Goal: Navigation & Orientation: Understand site structure

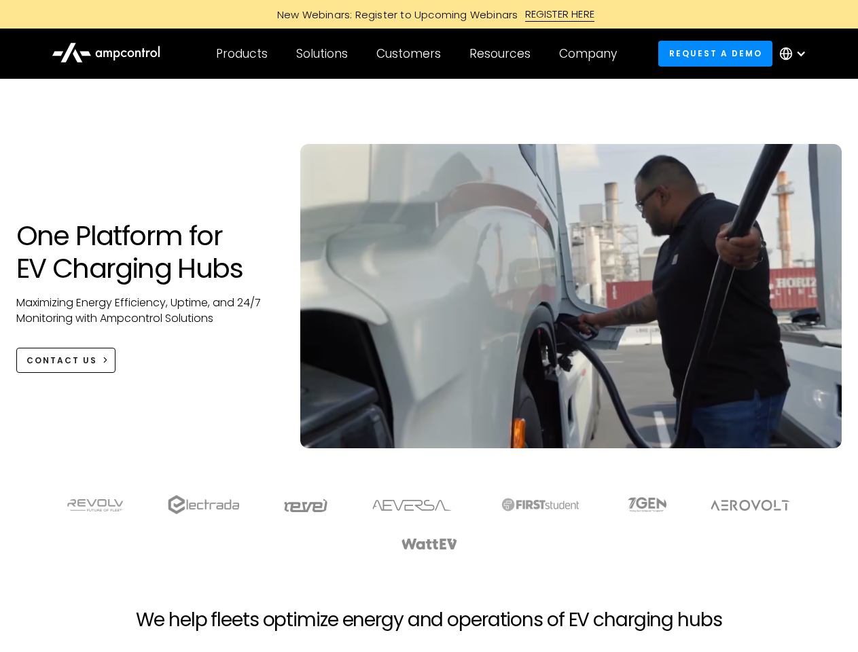
click at [418, 54] on div "Customers" at bounding box center [408, 53] width 65 height 15
click at [241, 54] on div "Products" at bounding box center [242, 53] width 52 height 15
click at [323, 54] on div "Solutions" at bounding box center [322, 53] width 52 height 15
click at [411, 54] on div "Customers" at bounding box center [408, 53] width 65 height 15
click at [503, 54] on div "Resources" at bounding box center [499, 53] width 61 height 15
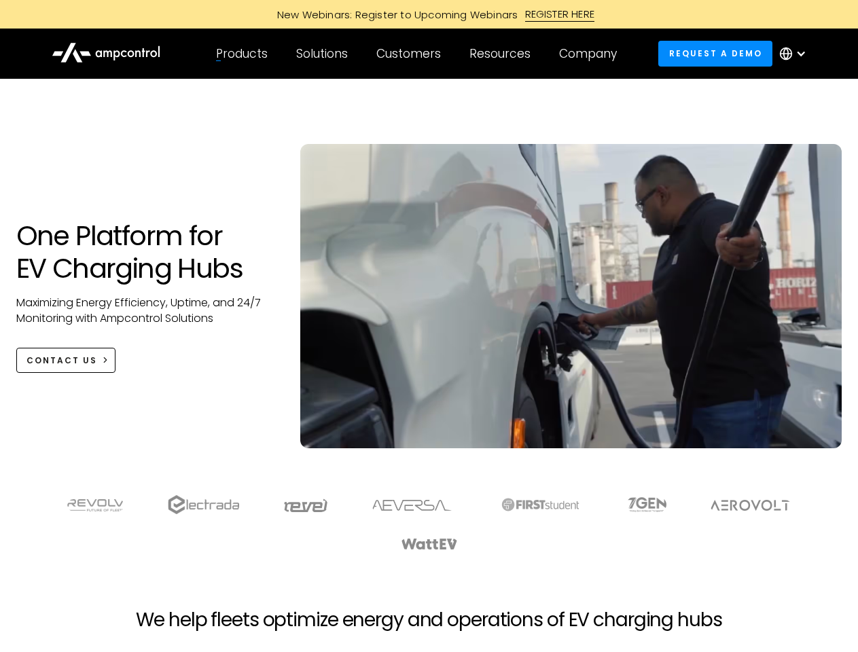
click at [592, 54] on div "Company" at bounding box center [588, 53] width 58 height 15
click at [796, 54] on div at bounding box center [800, 53] width 11 height 11
